Goal: Information Seeking & Learning: Learn about a topic

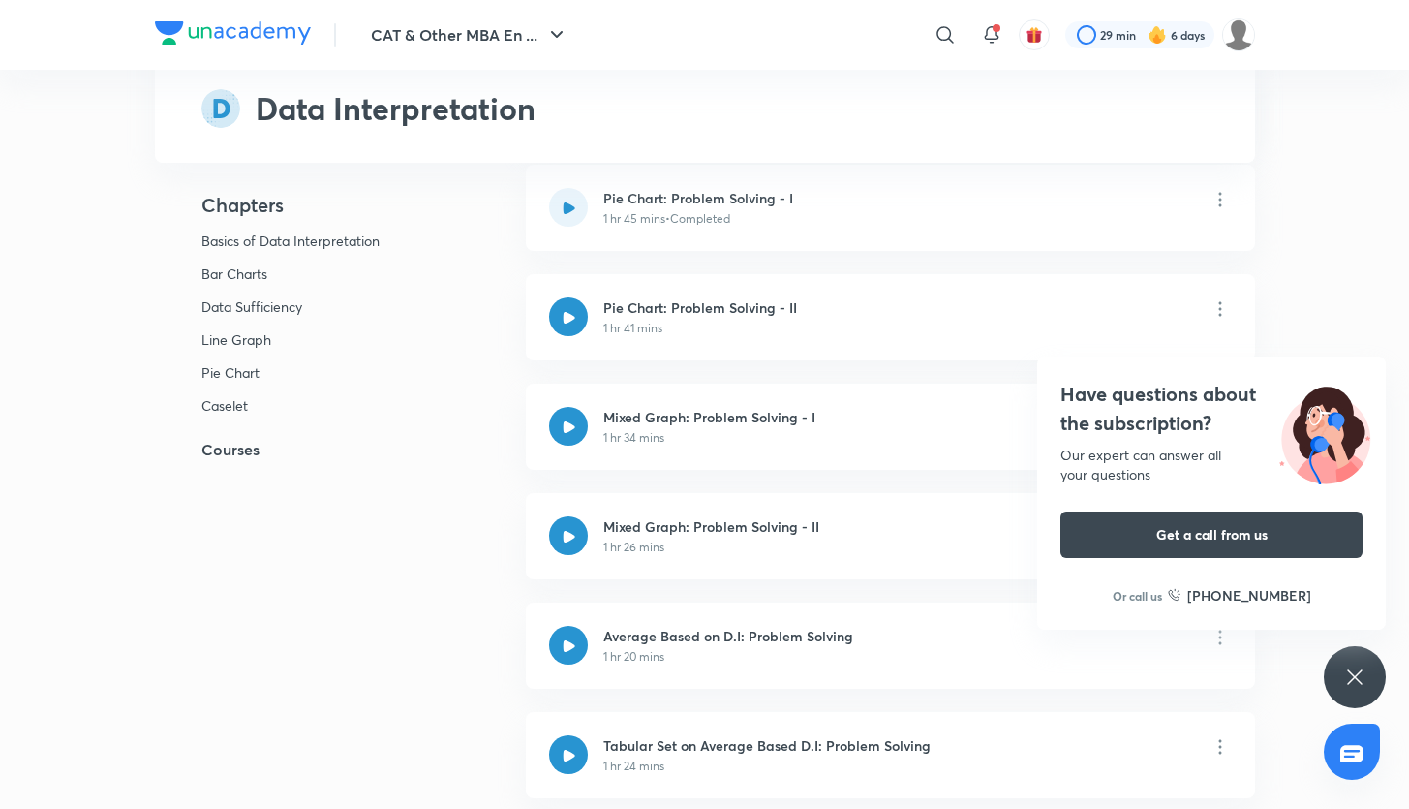
scroll to position [1115, 0]
click at [1367, 674] on div "Have questions about the subscription? Our expert can answer all your questions…" at bounding box center [1355, 677] width 62 height 62
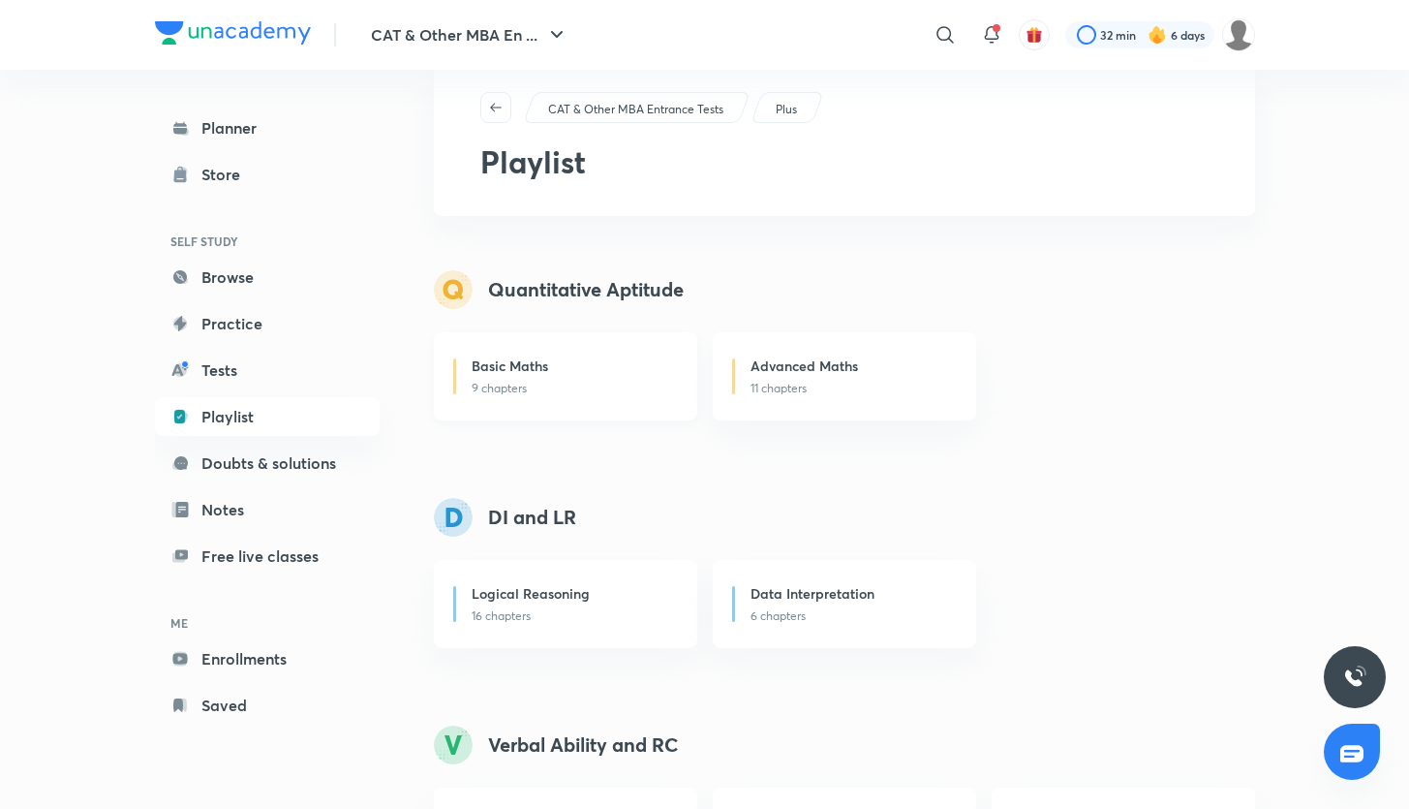
scroll to position [53, 0]
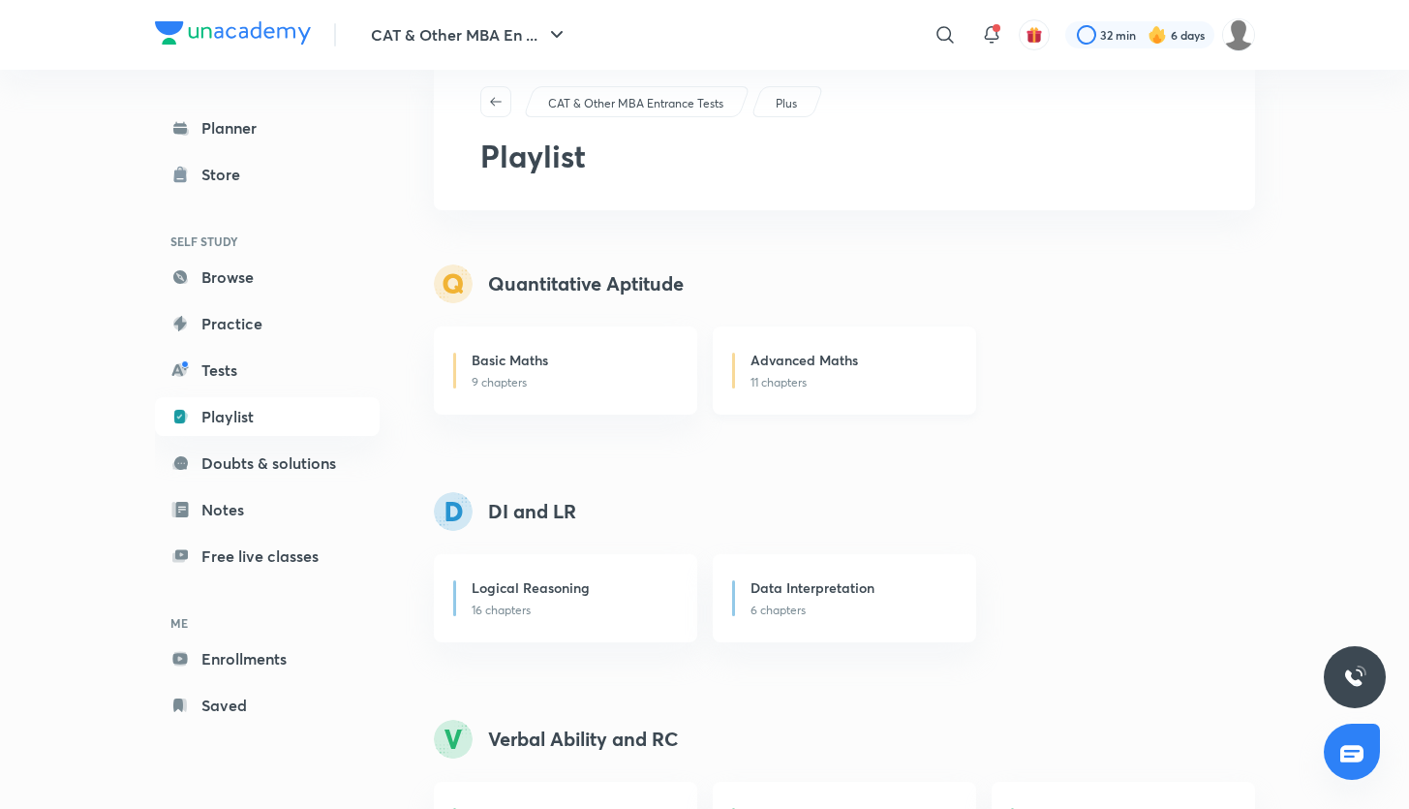
click at [756, 386] on p "11 chapters" at bounding box center [851, 382] width 201 height 17
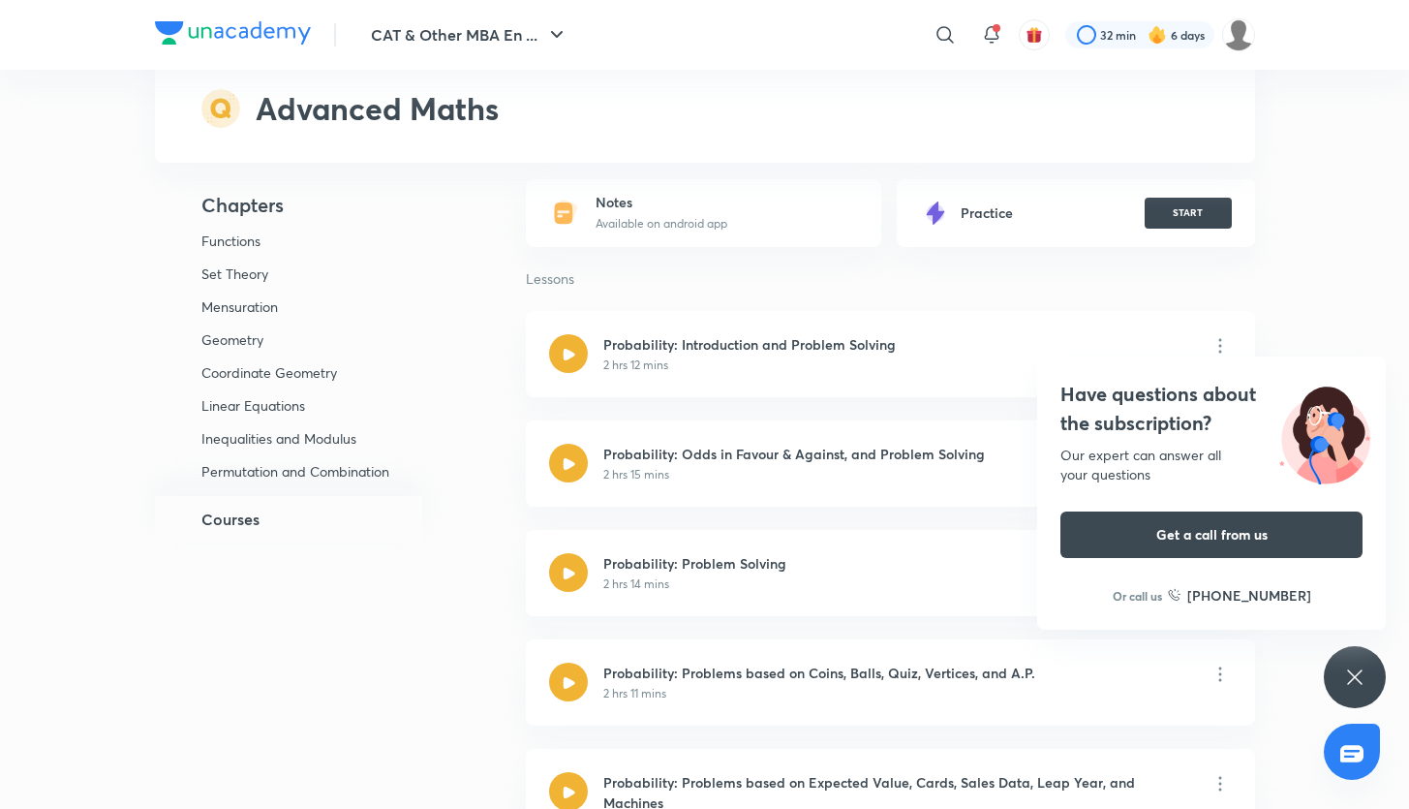
scroll to position [5095, 0]
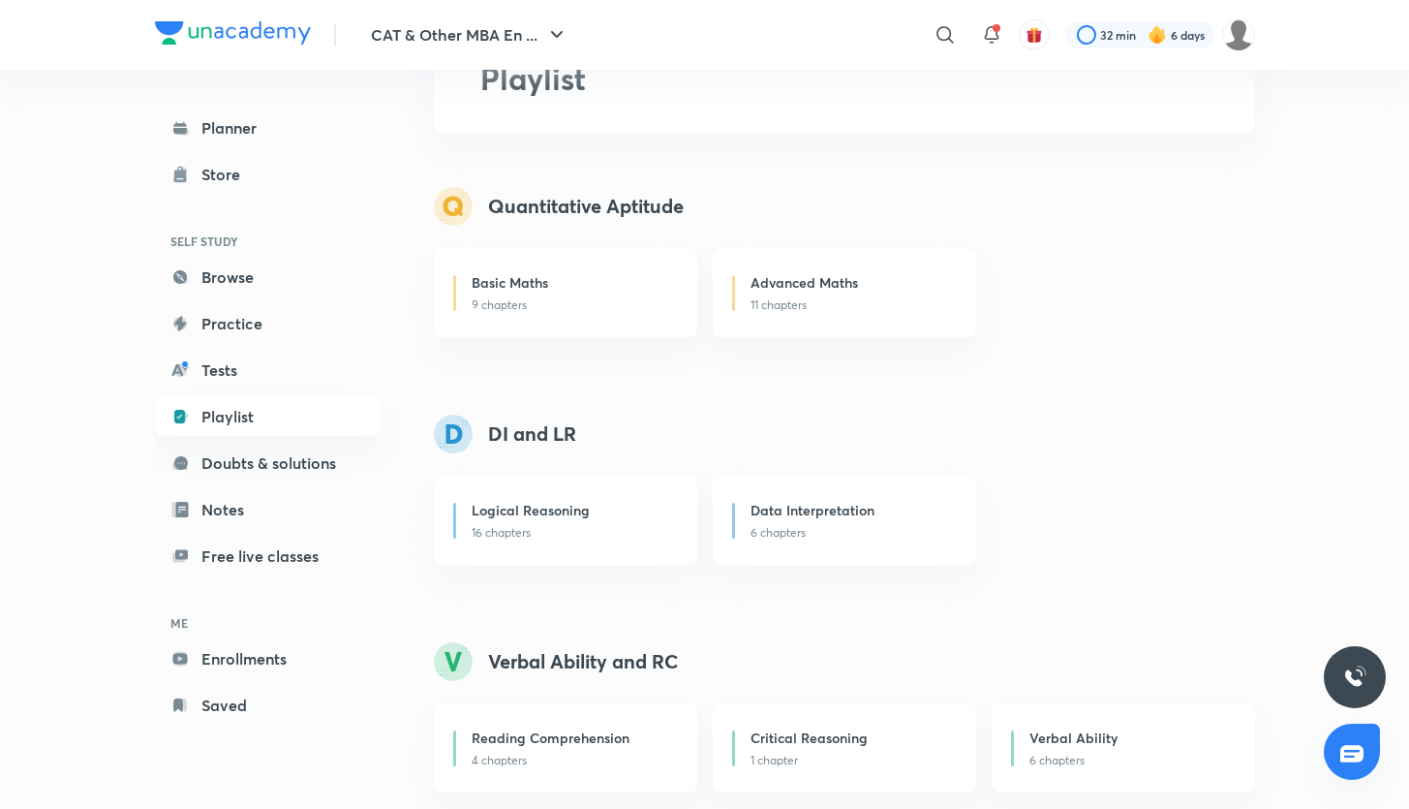
scroll to position [120, 0]
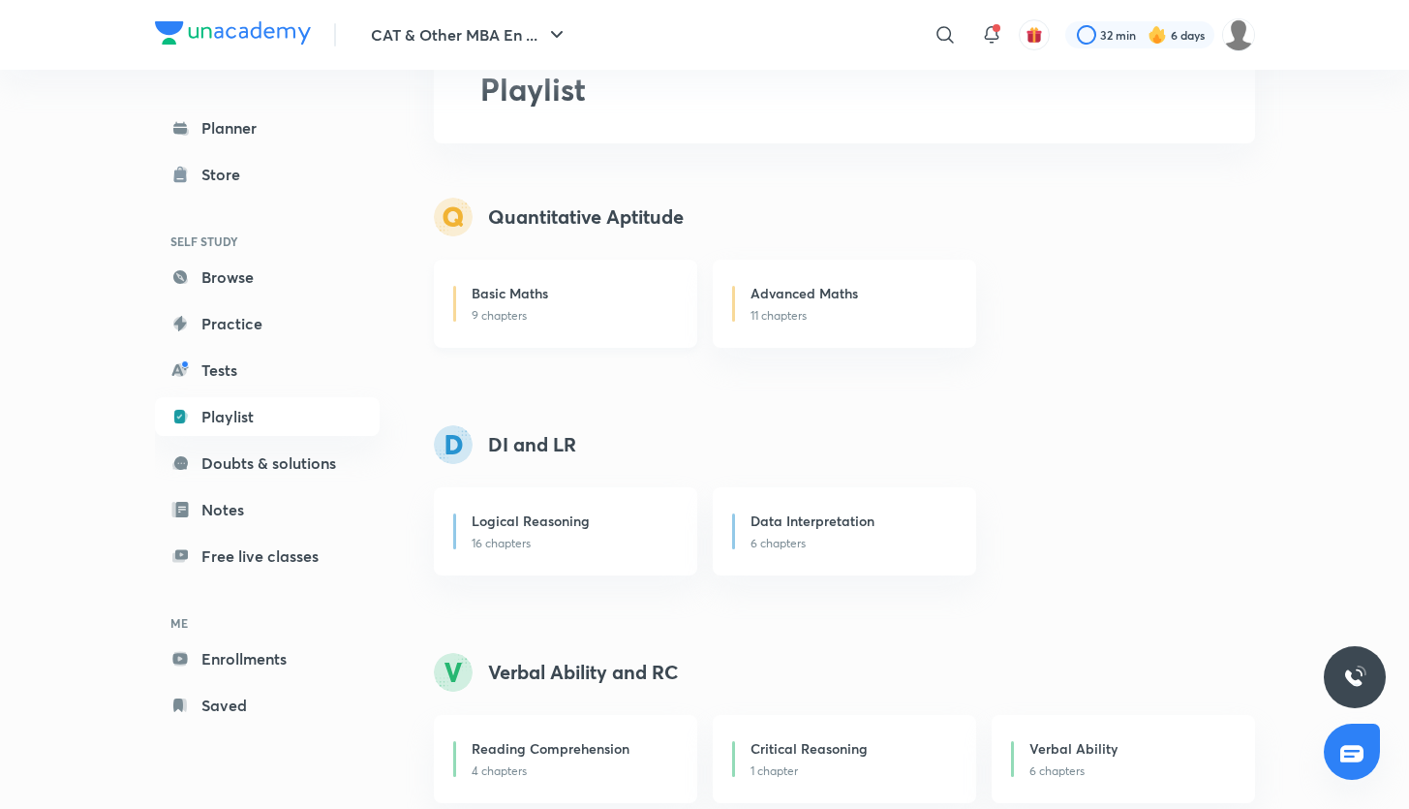
click at [540, 294] on h6 "Basic Maths" at bounding box center [510, 293] width 77 height 20
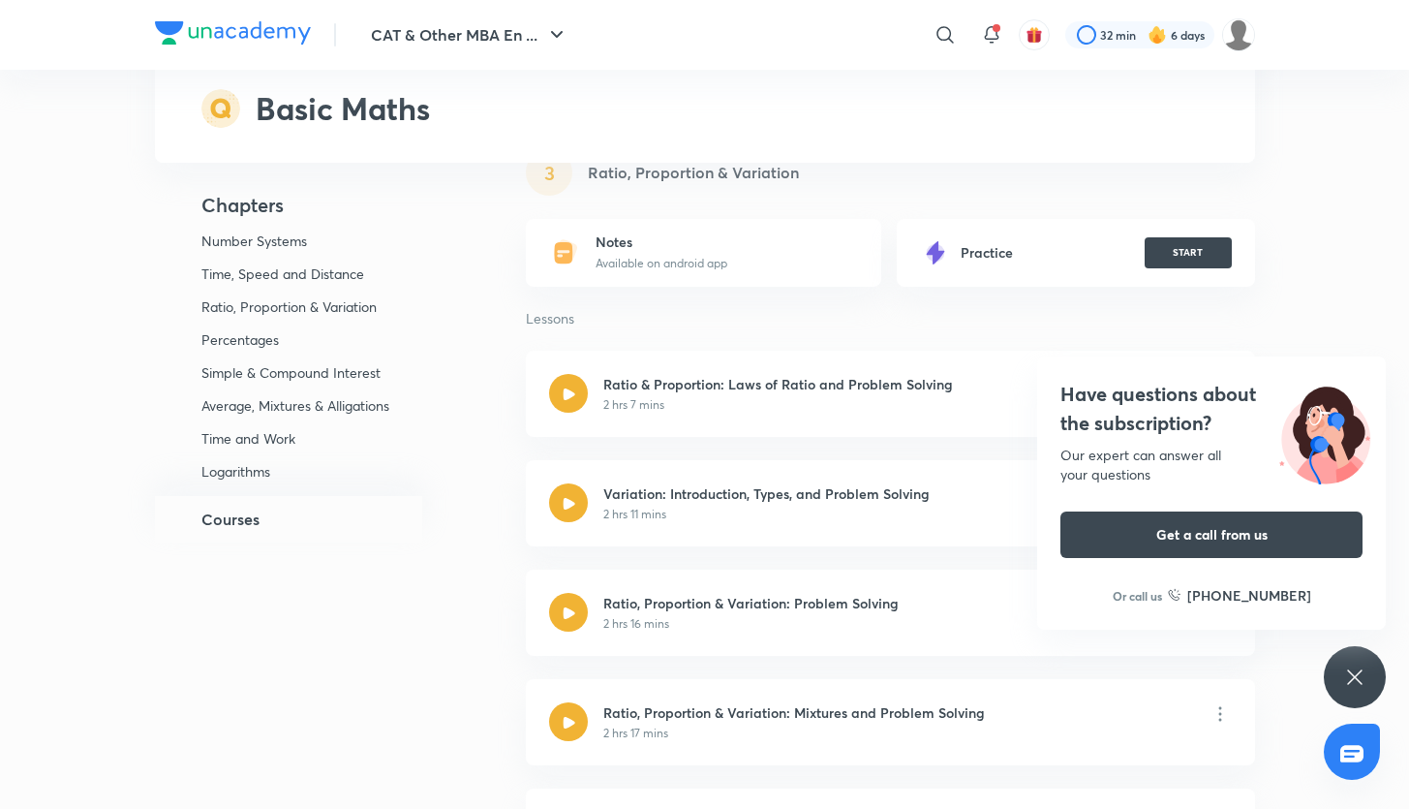
scroll to position [2902, 0]
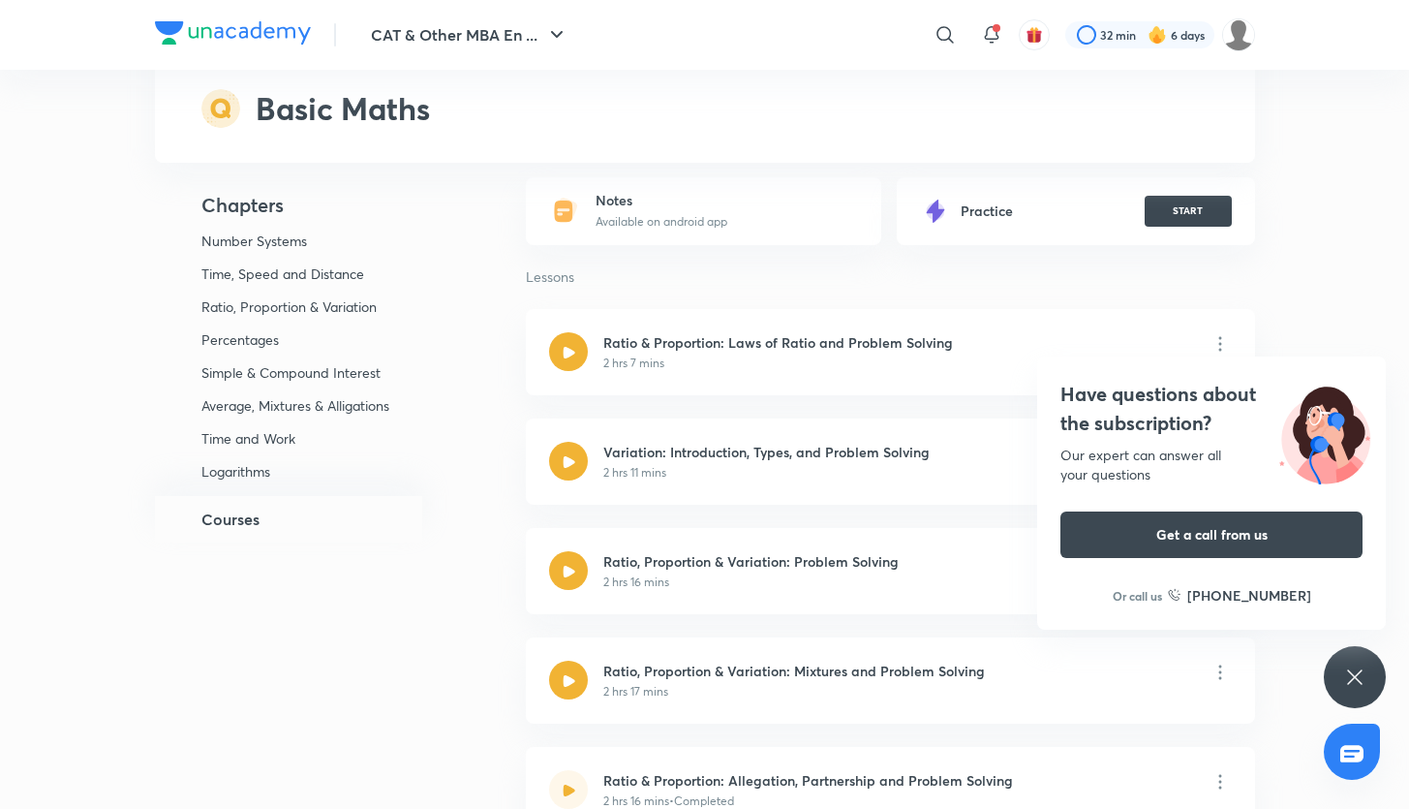
click at [1345, 680] on icon at bounding box center [1354, 676] width 23 height 23
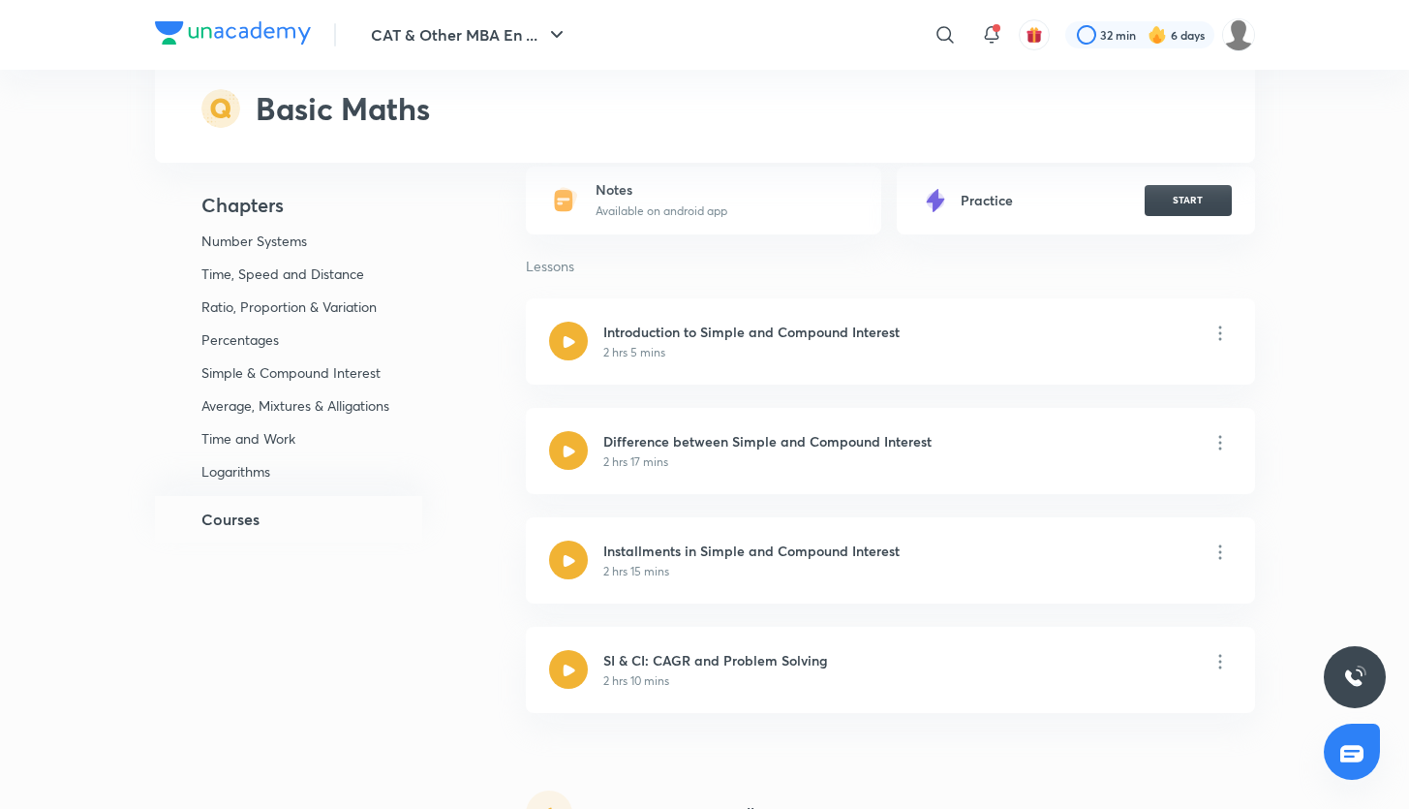
scroll to position [4846, 0]
click at [570, 341] on icon at bounding box center [569, 342] width 12 height 12
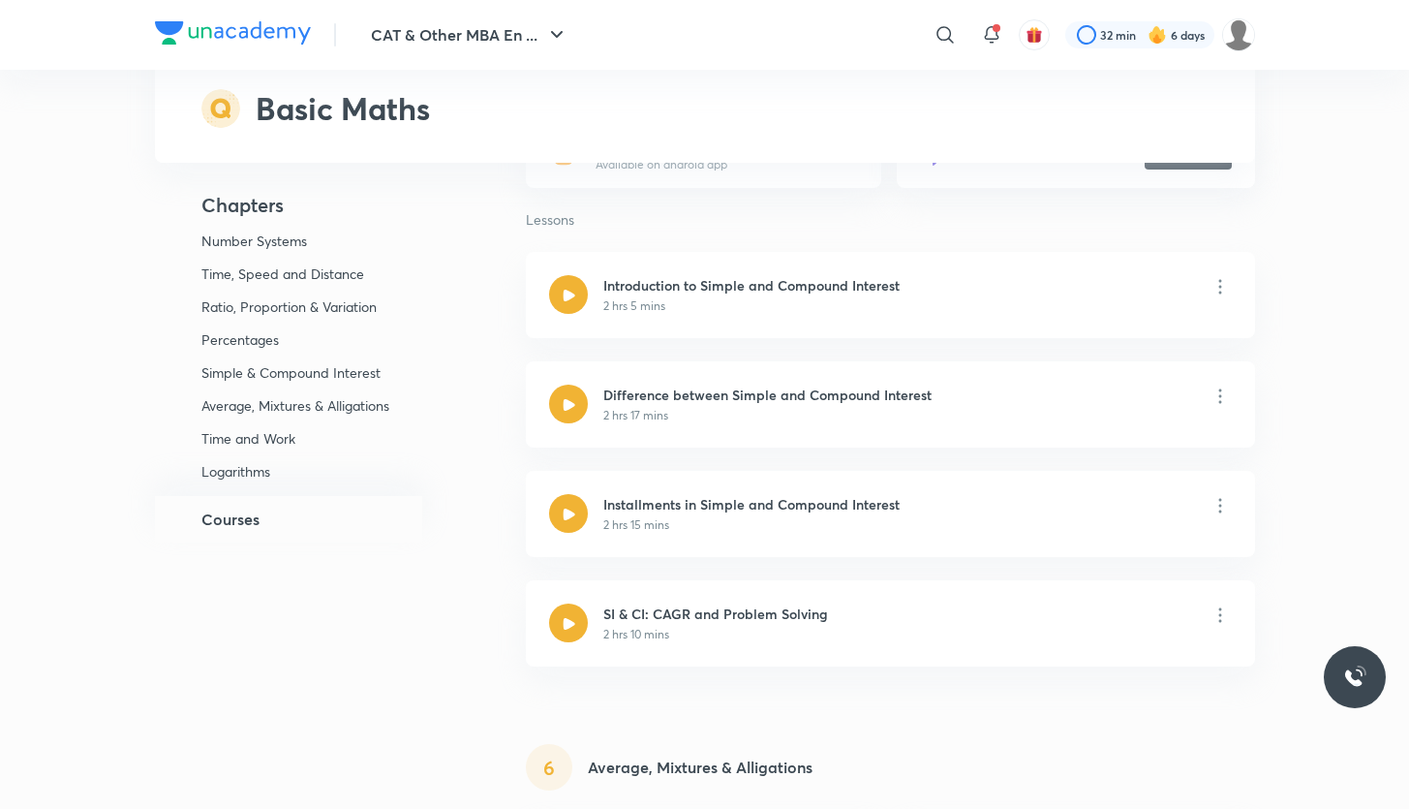
scroll to position [4895, 0]
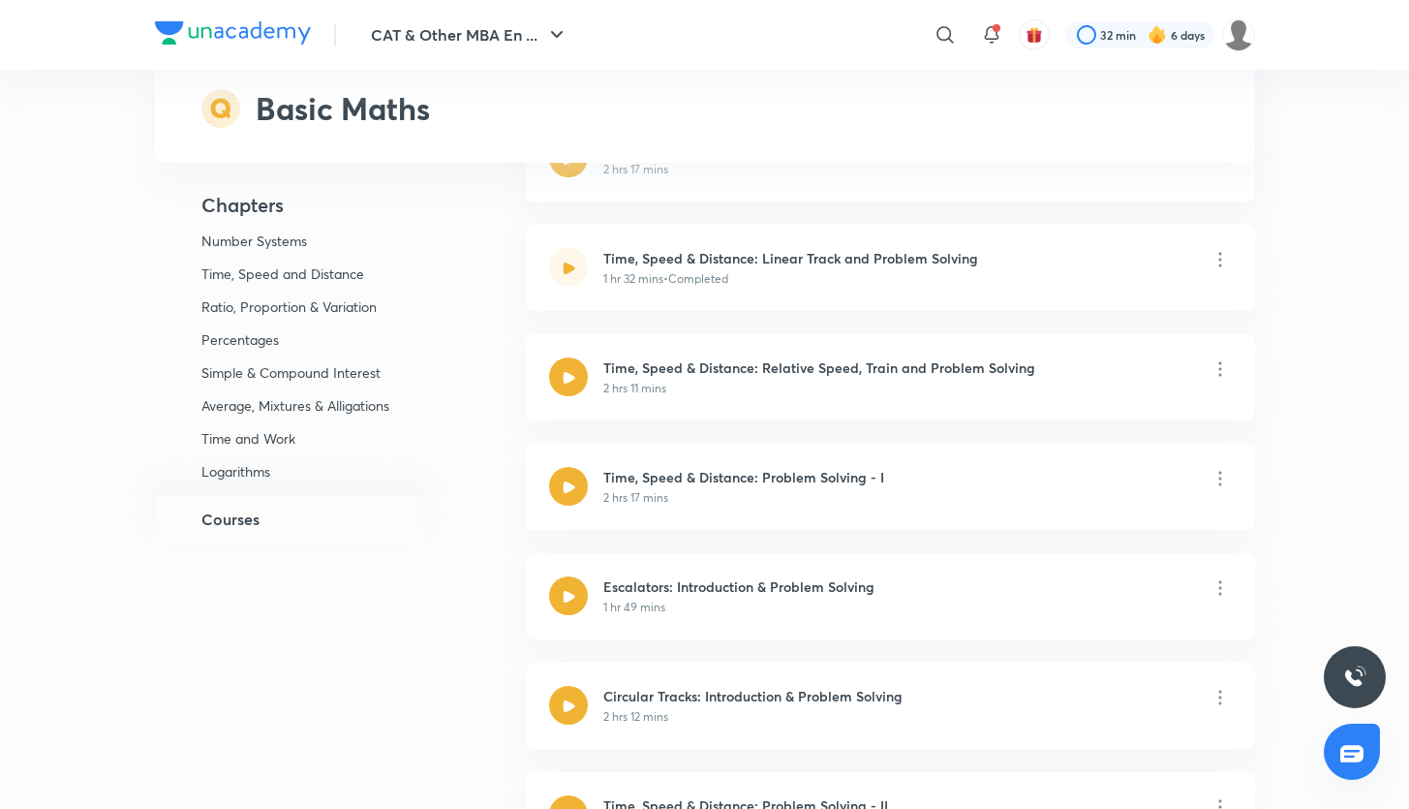
scroll to position [1762, 0]
